Goal: Navigation & Orientation: Find specific page/section

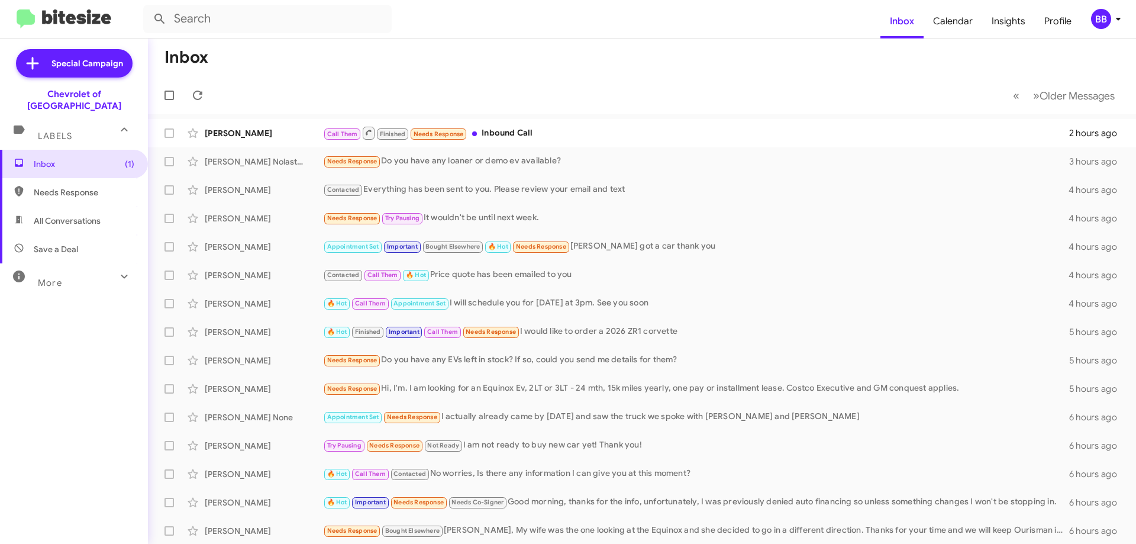
click at [602, 82] on mat-toolbar-row "« Previous » Next Older Messages" at bounding box center [642, 95] width 988 height 38
click at [199, 66] on h1 "Inbox" at bounding box center [187, 57] width 44 height 19
click at [298, 75] on mat-toolbar-row "Inbox" at bounding box center [642, 57] width 988 height 38
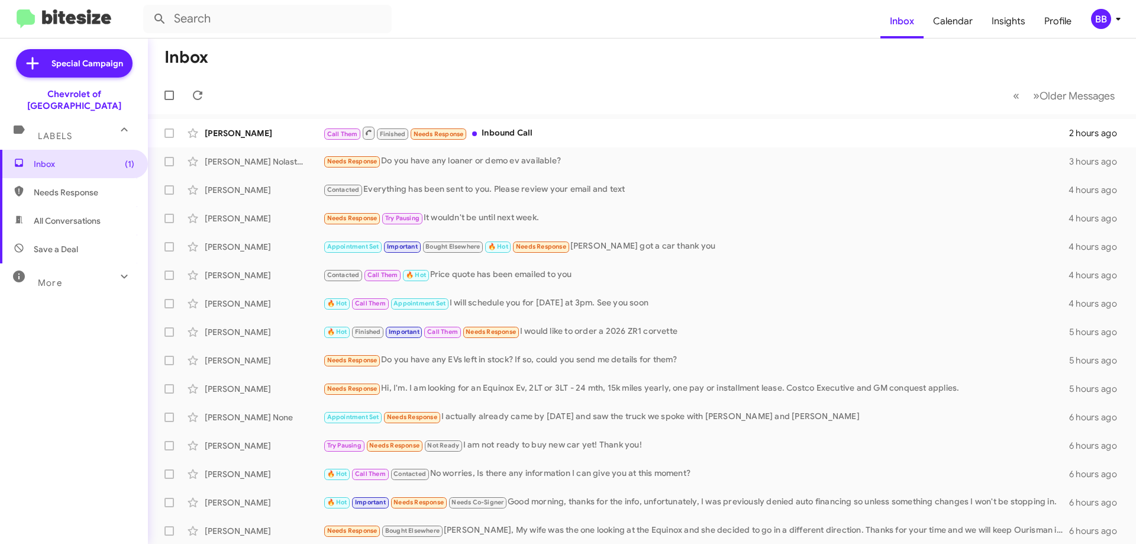
click at [298, 75] on mat-toolbar-row "Inbox" at bounding box center [642, 57] width 988 height 38
click at [262, 59] on mat-toolbar-row "Inbox" at bounding box center [642, 57] width 988 height 38
click at [166, 56] on h1 "Inbox" at bounding box center [187, 57] width 44 height 19
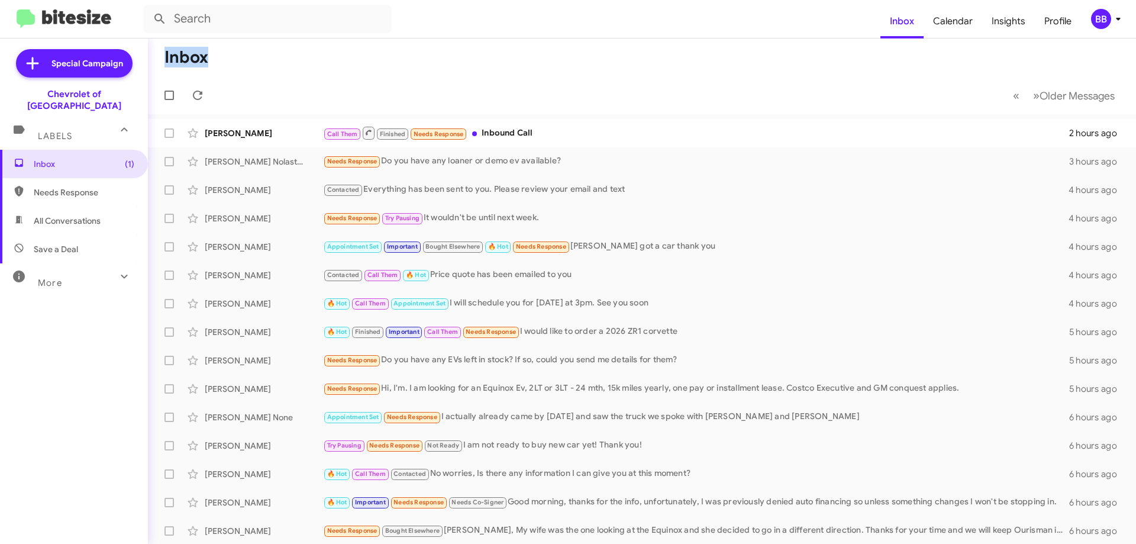
click at [166, 56] on h1 "Inbox" at bounding box center [187, 57] width 44 height 19
click at [229, 57] on mat-toolbar-row "Inbox" at bounding box center [642, 57] width 988 height 38
click at [197, 63] on h1 "Inbox" at bounding box center [187, 57] width 44 height 19
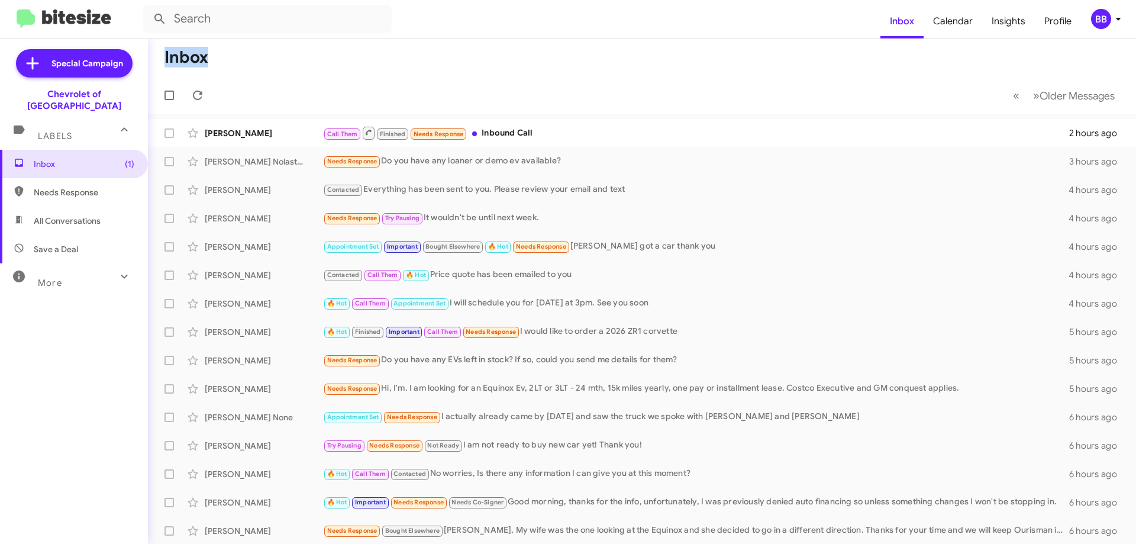
click at [266, 62] on mat-toolbar-row "Inbox" at bounding box center [642, 57] width 988 height 38
click at [167, 59] on h1 "Inbox" at bounding box center [187, 57] width 44 height 19
click at [84, 188] on span "Needs Response" at bounding box center [74, 192] width 148 height 28
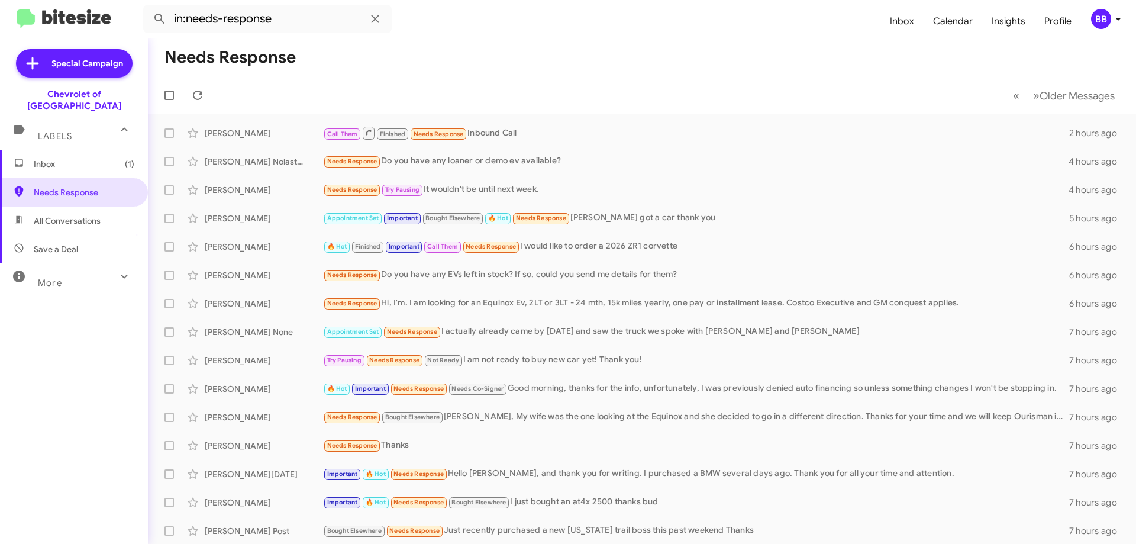
click at [82, 215] on span "All Conversations" at bounding box center [67, 221] width 67 height 12
type input "in:all-conversations"
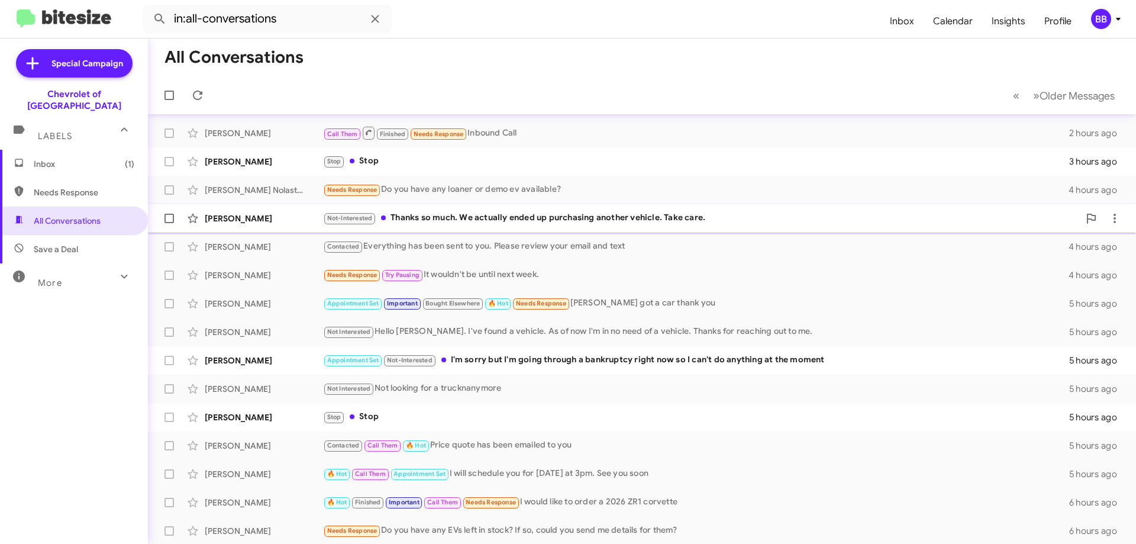
scroll to position [143, 0]
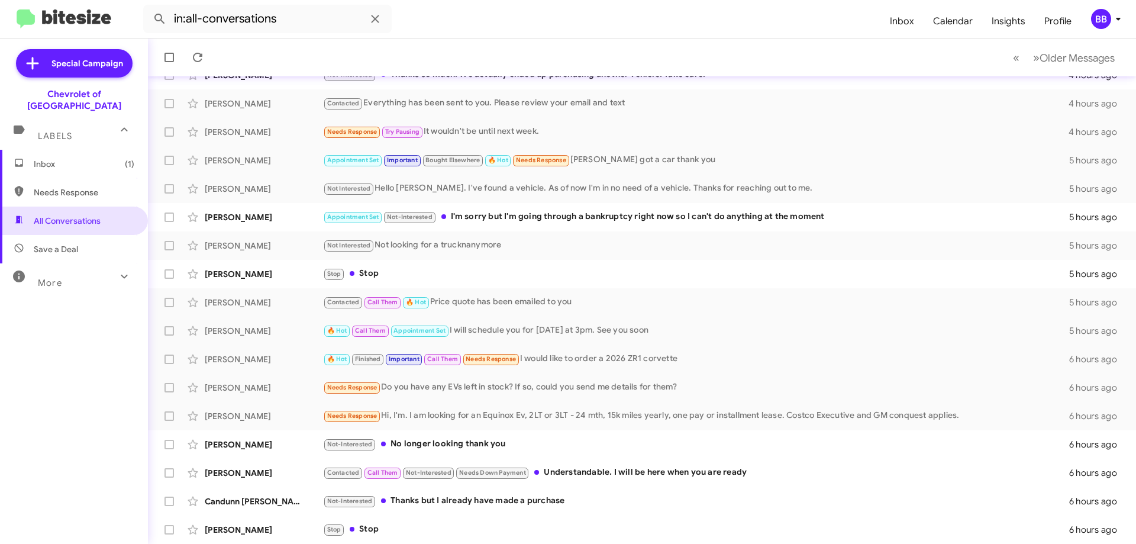
click at [59, 131] on span "Labels" at bounding box center [55, 136] width 34 height 11
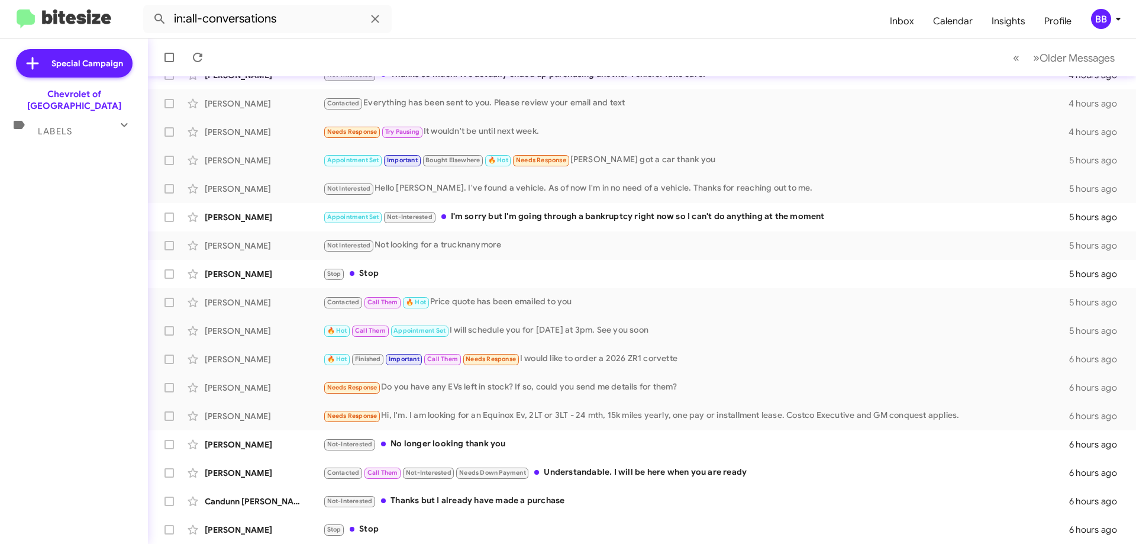
click at [72, 125] on div "Labels" at bounding box center [61, 126] width 105 height 22
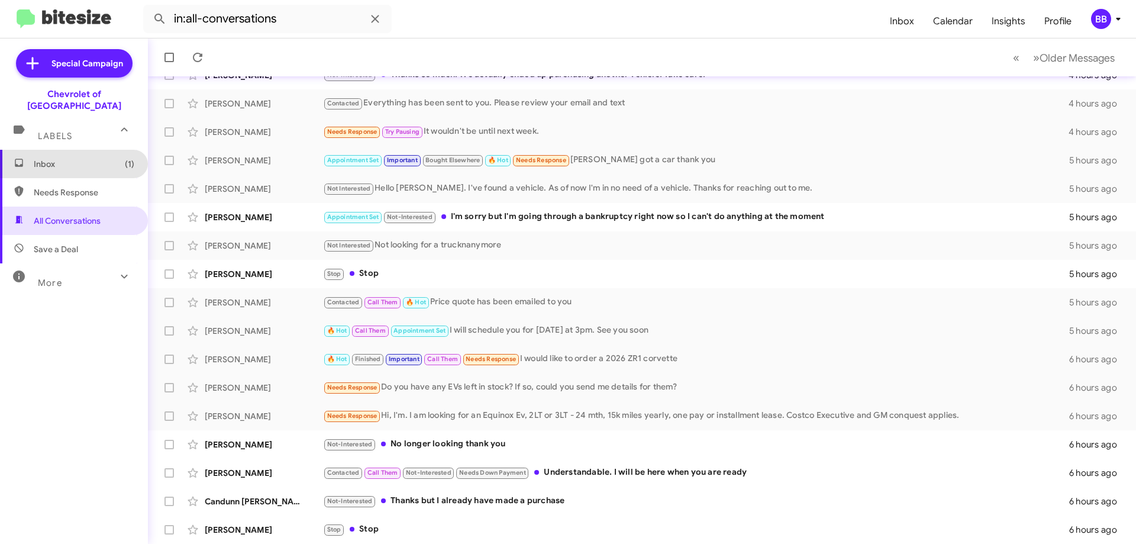
click at [76, 158] on span "Inbox (1)" at bounding box center [84, 164] width 101 height 12
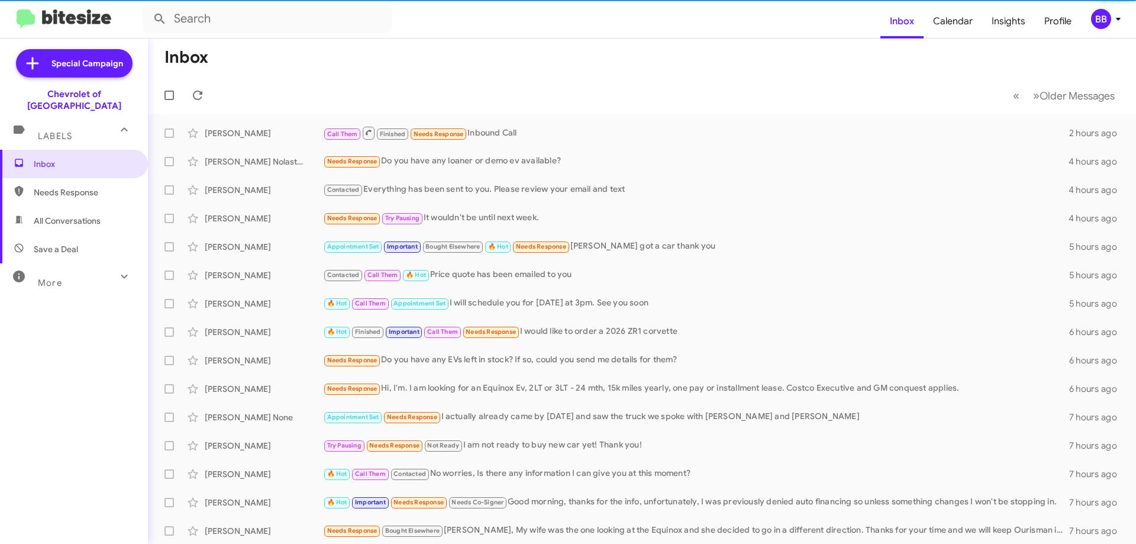
click at [86, 215] on span "All Conversations" at bounding box center [67, 221] width 67 height 12
type input "in:all-conversations"
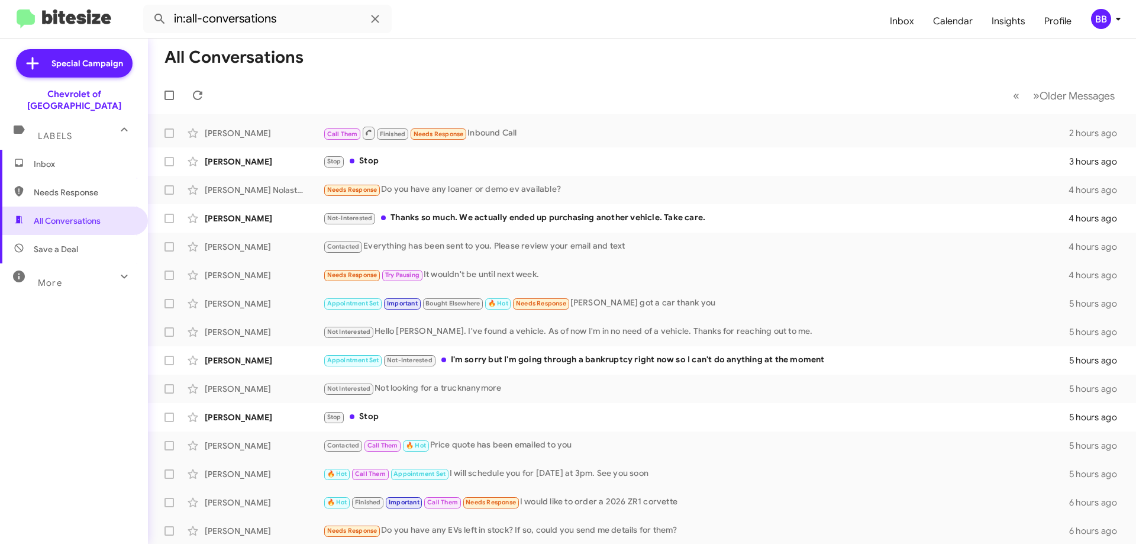
click at [66, 158] on span "Inbox" at bounding box center [84, 164] width 101 height 12
